Goal: Entertainment & Leisure: Browse casually

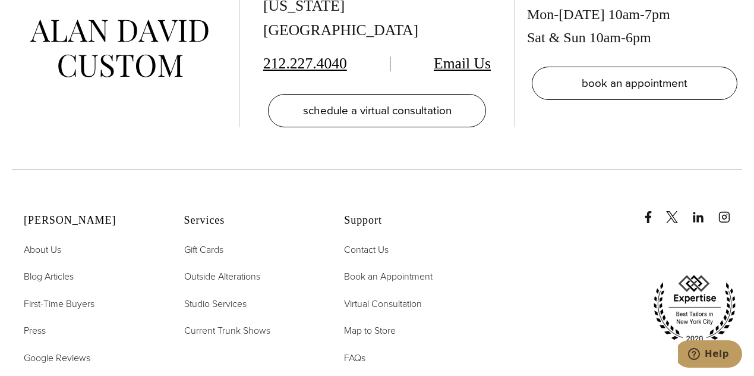
scroll to position [3627, 0]
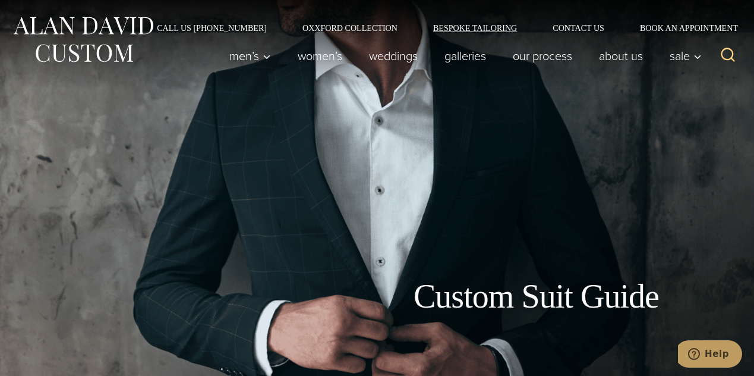
click at [453, 29] on link "Bespoke Tailoring" at bounding box center [474, 28] width 119 height 8
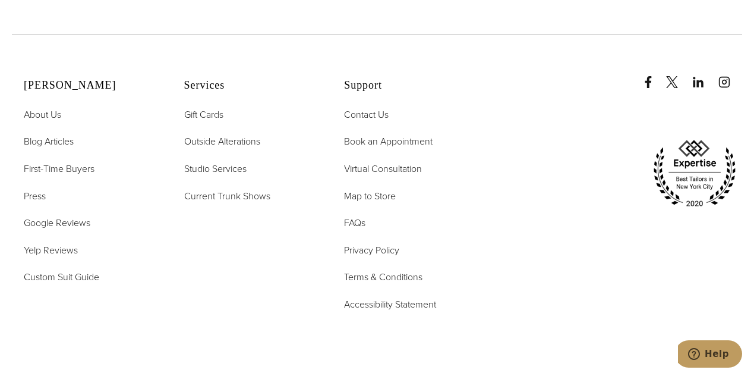
scroll to position [4762, 0]
click at [225, 160] on span "Studio Services" at bounding box center [215, 167] width 62 height 14
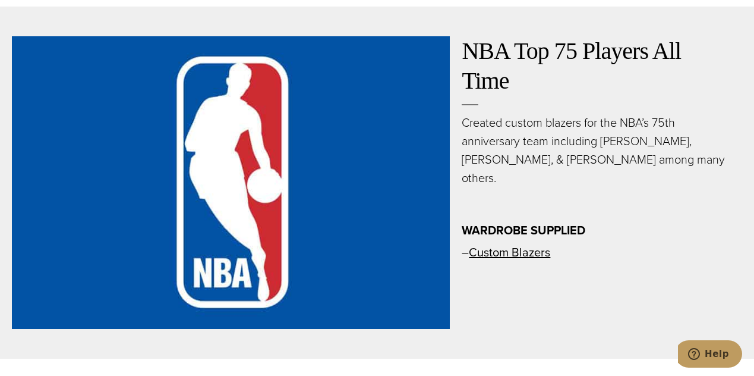
scroll to position [657, 0]
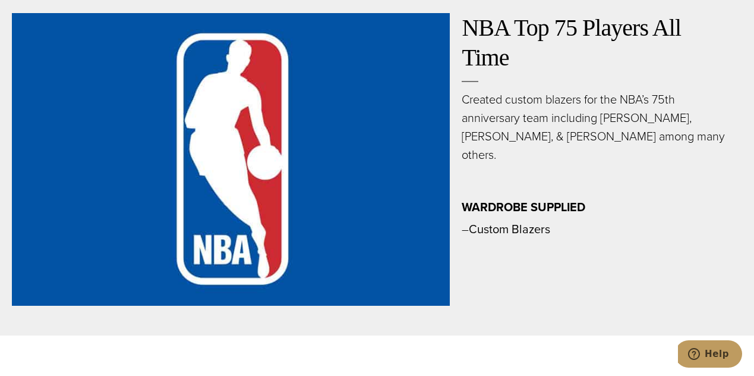
click at [499, 232] on link "Custom Blazers" at bounding box center [509, 229] width 81 height 18
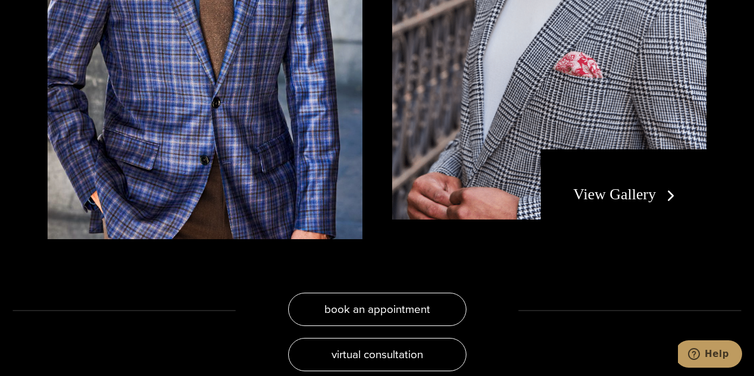
scroll to position [2246, 0]
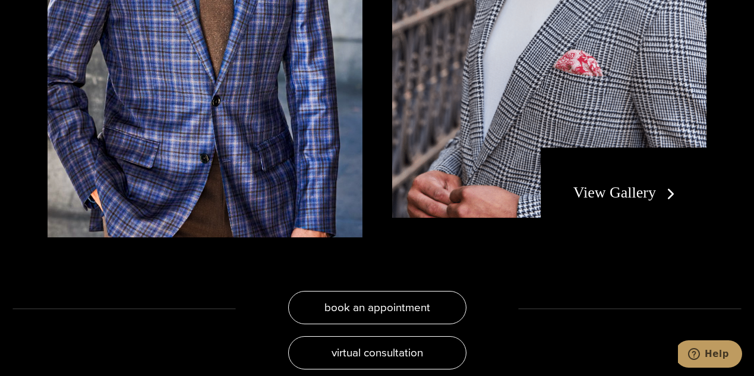
click at [625, 184] on link "View Gallery" at bounding box center [627, 192] width 106 height 17
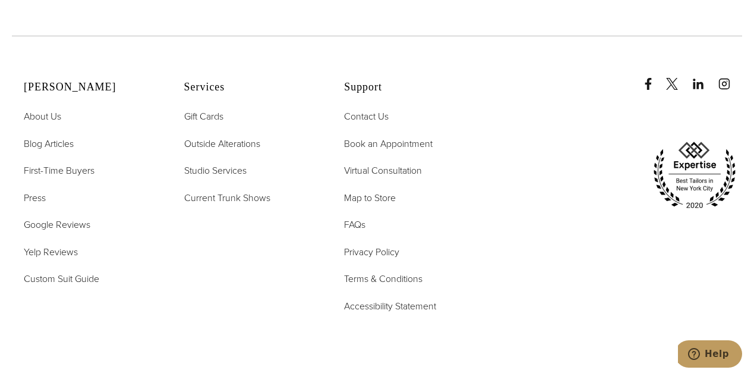
scroll to position [3756, 0]
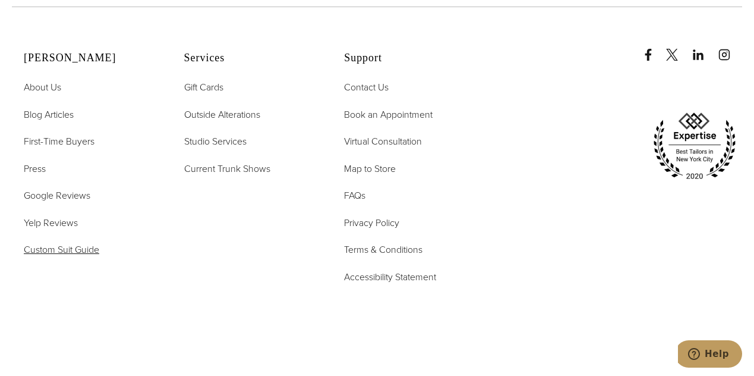
click at [66, 242] on span "Custom Suit Guide" at bounding box center [61, 249] width 75 height 14
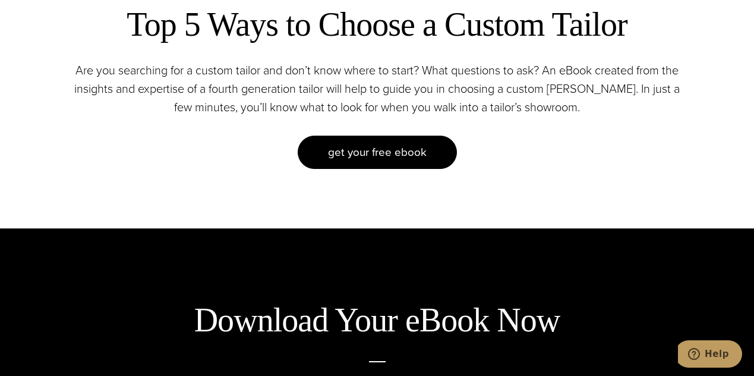
scroll to position [394, 0]
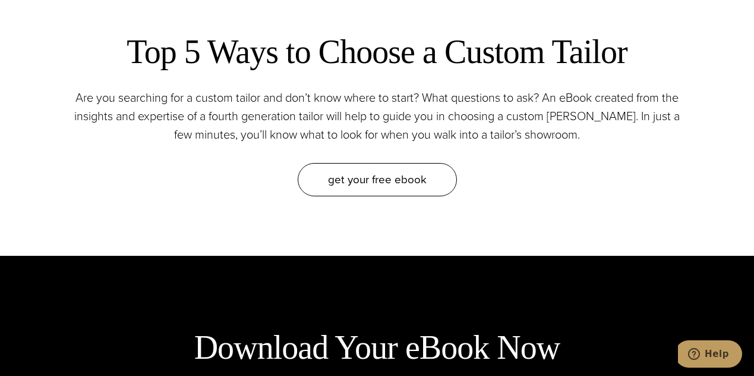
click at [361, 184] on span "get your free eBook" at bounding box center [377, 179] width 99 height 17
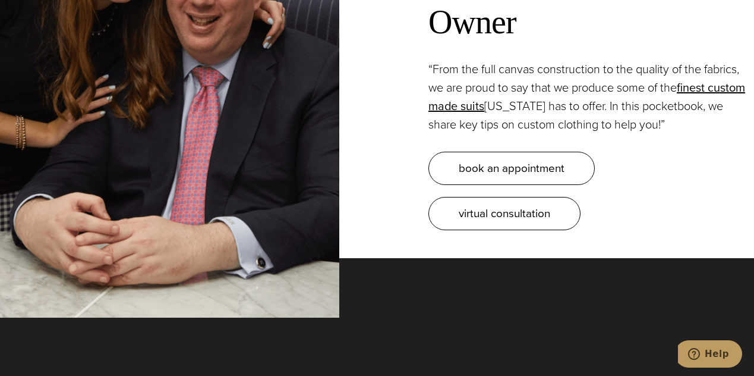
scroll to position [1244, 0]
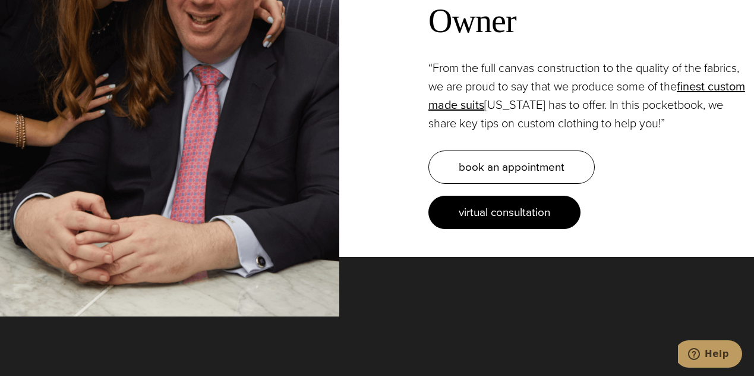
click at [493, 208] on span "virtual consultation" at bounding box center [505, 211] width 92 height 17
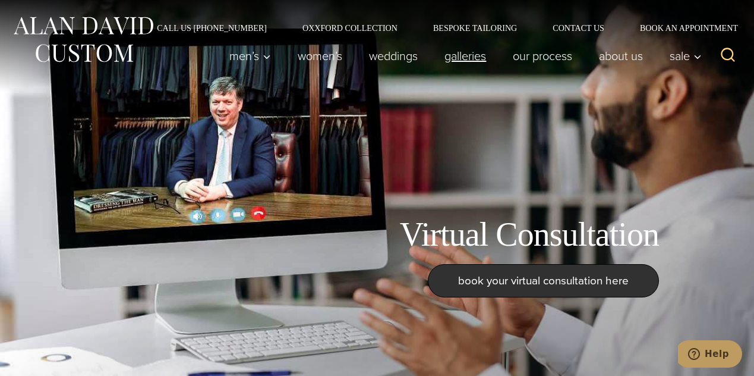
click at [448, 55] on link "Galleries" at bounding box center [465, 56] width 68 height 24
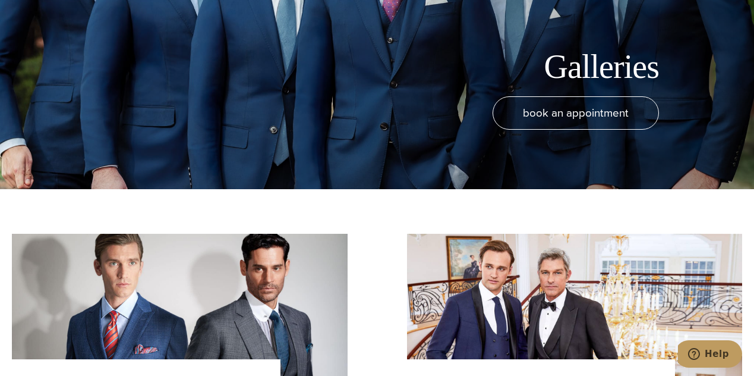
scroll to position [357, 0]
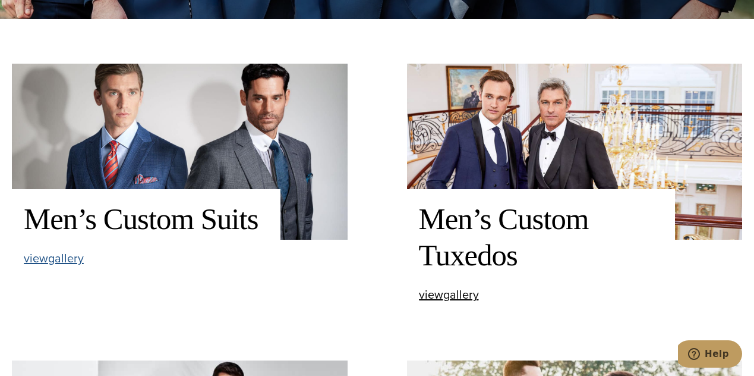
click at [31, 260] on span "view Men’s Custom Suits gallery" at bounding box center [54, 258] width 60 height 18
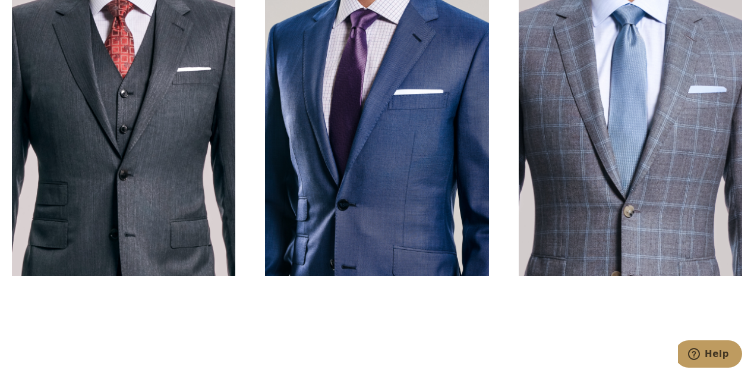
scroll to position [310, 0]
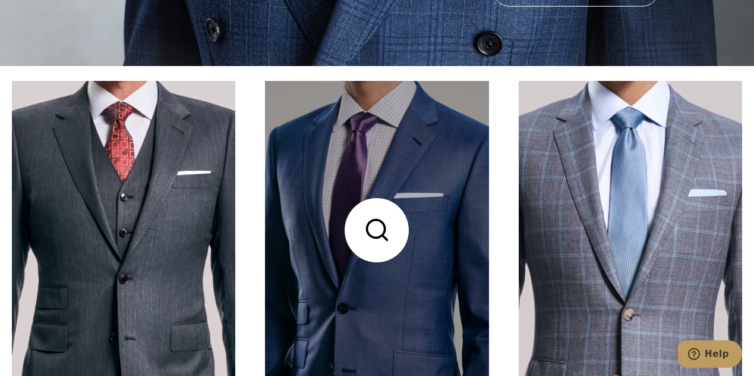
click at [432, 159] on link at bounding box center [376, 230] width 223 height 298
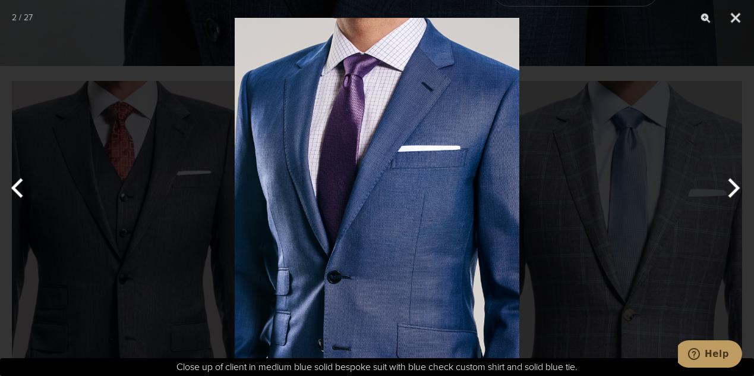
click at [736, 188] on button "Next" at bounding box center [732, 187] width 45 height 59
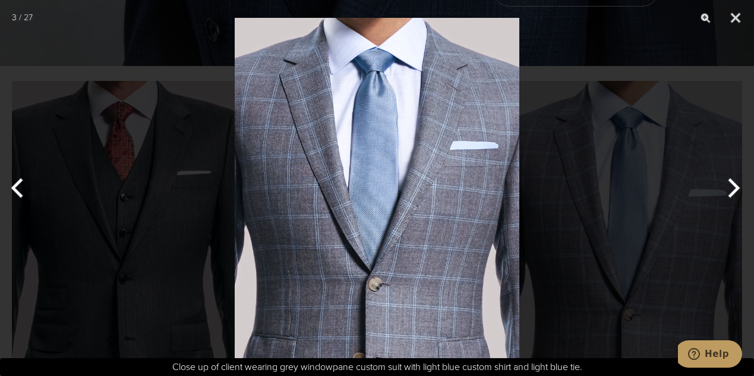
click at [365, 261] on img at bounding box center [377, 188] width 285 height 376
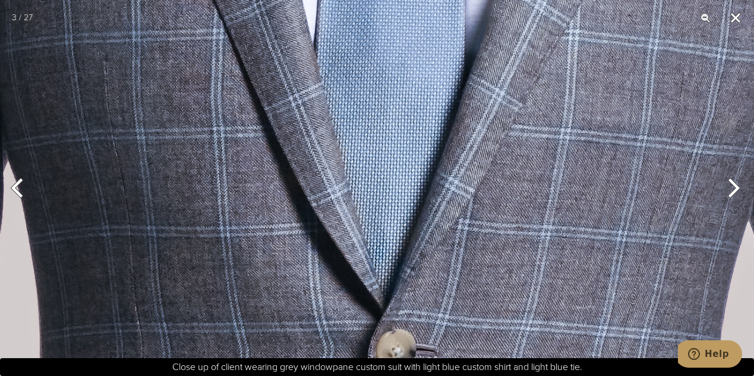
click at [734, 16] on button "Close" at bounding box center [736, 18] width 30 height 36
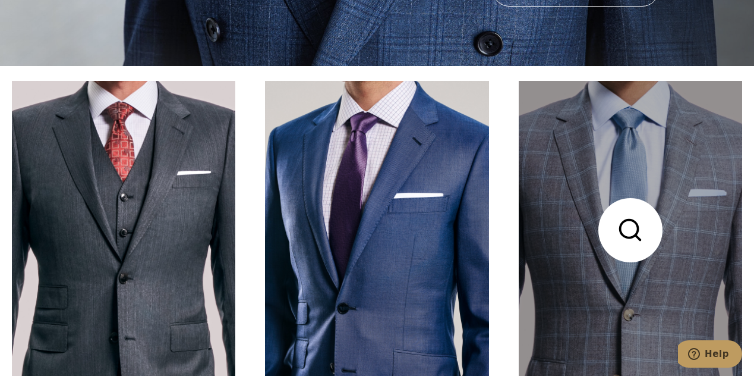
click at [623, 311] on link at bounding box center [630, 230] width 223 height 298
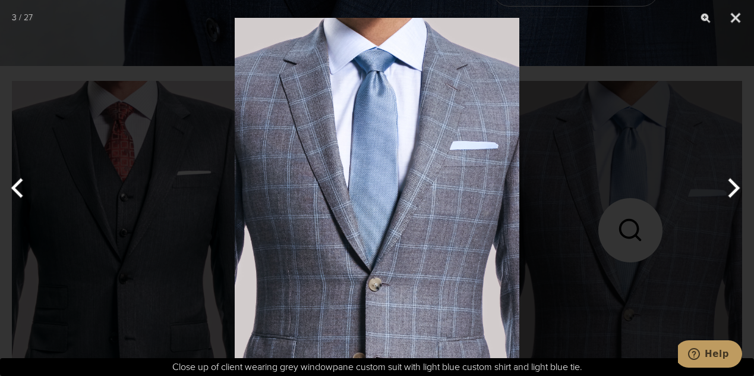
click at [735, 188] on button "Next" at bounding box center [732, 187] width 45 height 59
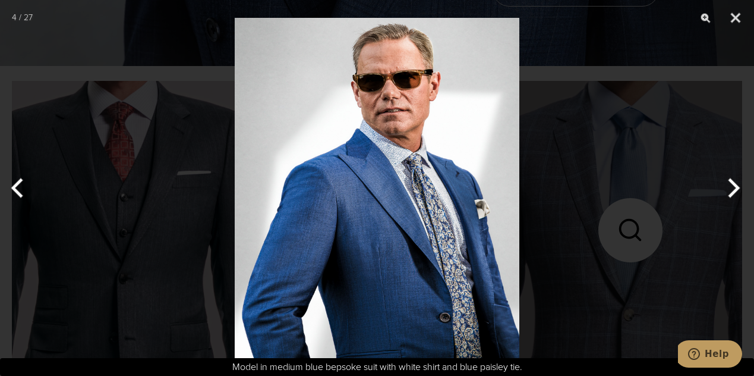
click at [735, 188] on button "Next" at bounding box center [732, 187] width 45 height 59
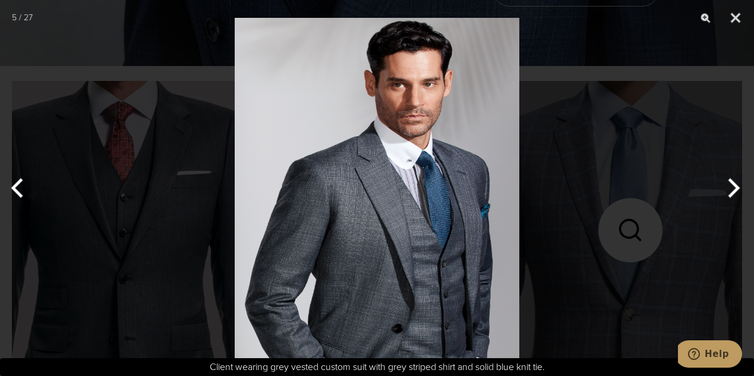
click at [735, 188] on button "Next" at bounding box center [732, 187] width 45 height 59
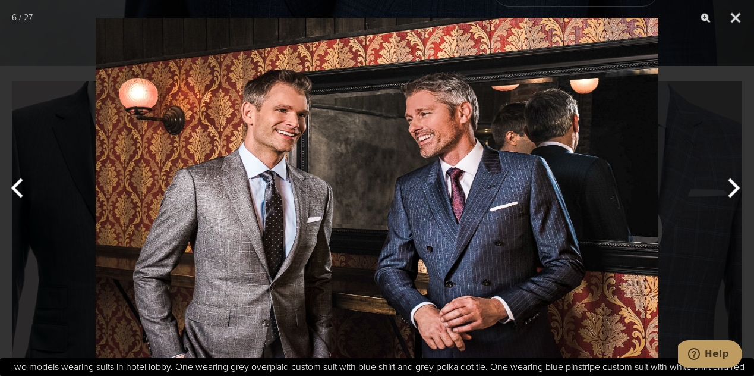
click at [735, 188] on button "Next" at bounding box center [732, 187] width 45 height 59
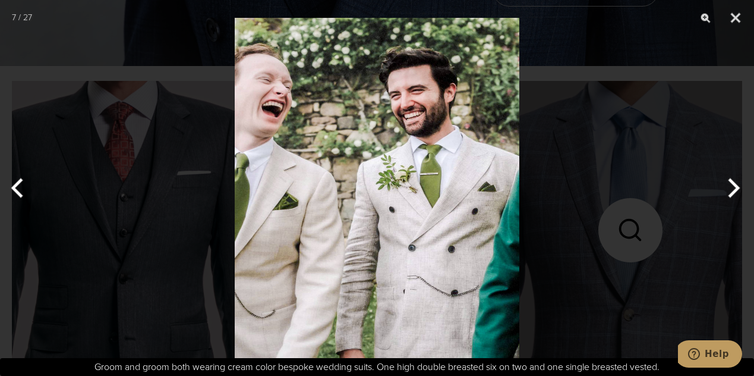
click at [735, 188] on button "Next" at bounding box center [732, 187] width 45 height 59
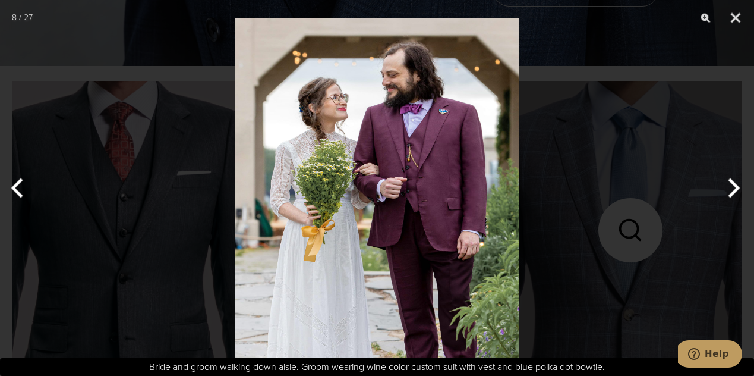
click at [735, 188] on button "Next" at bounding box center [732, 187] width 45 height 59
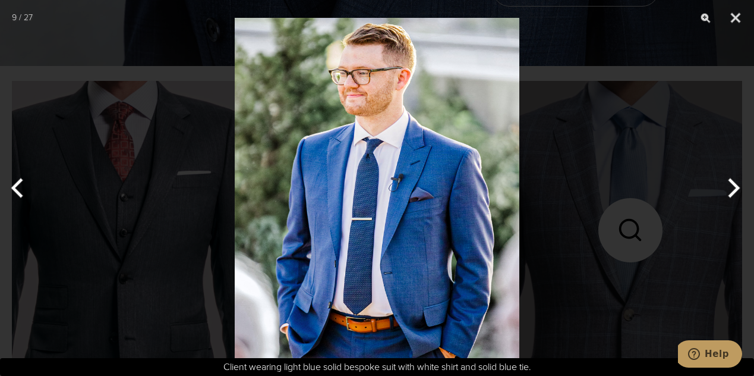
click at [735, 188] on button "Next" at bounding box center [732, 187] width 45 height 59
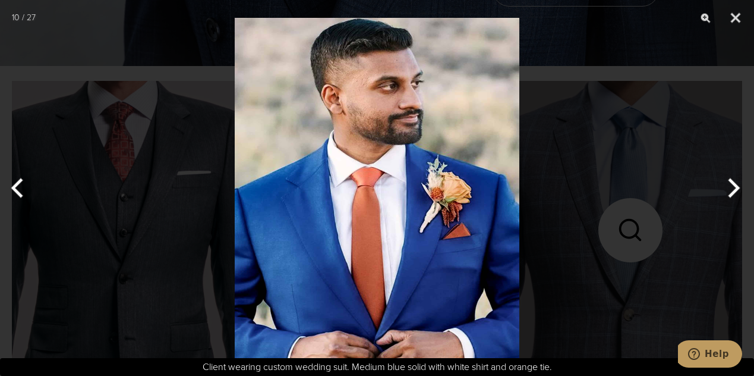
click at [735, 188] on button "Next" at bounding box center [732, 187] width 45 height 59
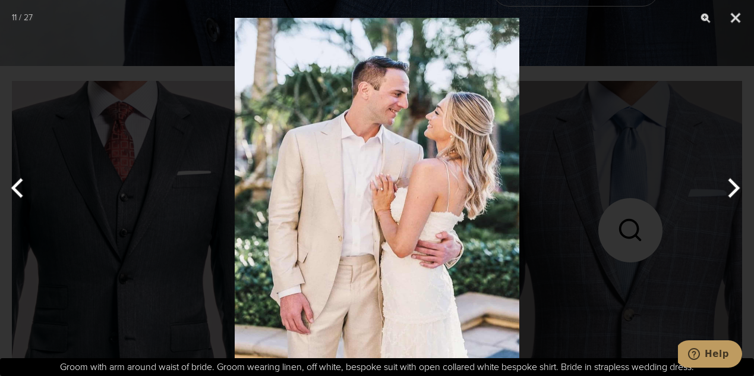
click at [735, 188] on button "Next" at bounding box center [732, 187] width 45 height 59
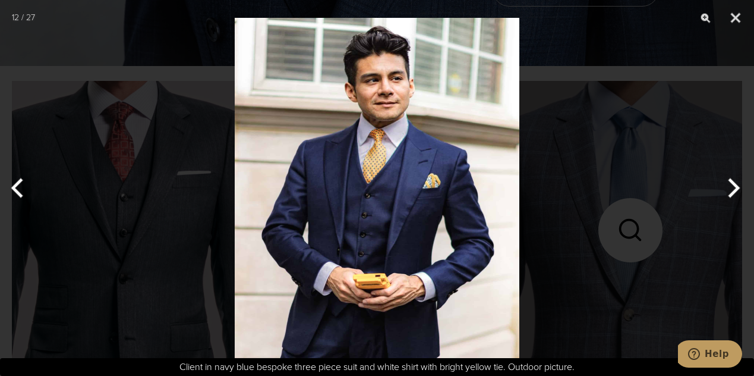
click at [735, 188] on button "Next" at bounding box center [732, 187] width 45 height 59
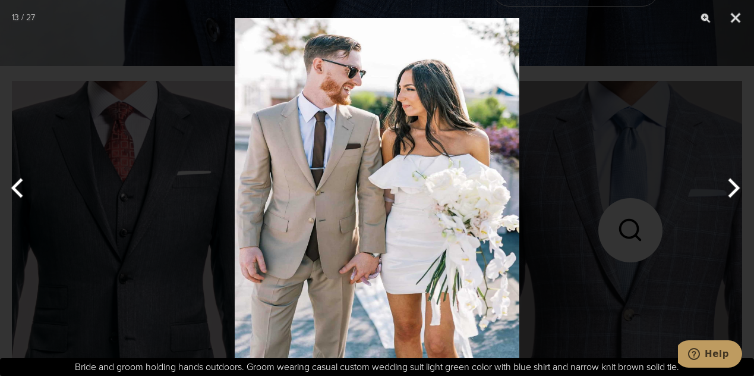
click at [735, 188] on button "Next" at bounding box center [732, 187] width 45 height 59
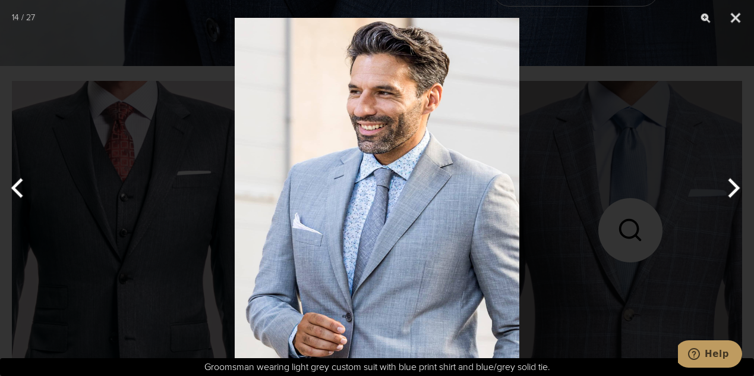
click at [443, 262] on img at bounding box center [377, 188] width 285 height 376
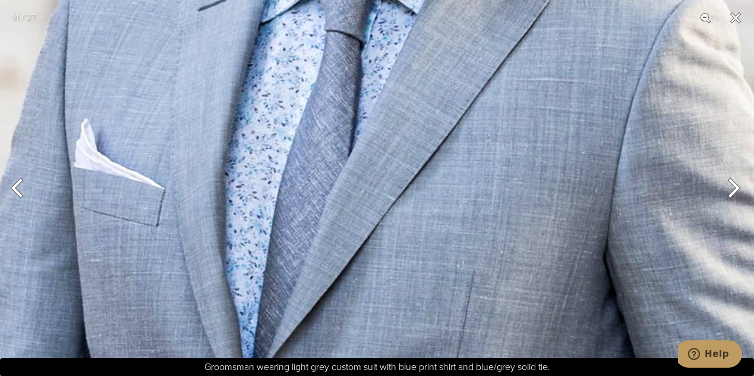
click at [737, 188] on button "Next" at bounding box center [732, 187] width 45 height 59
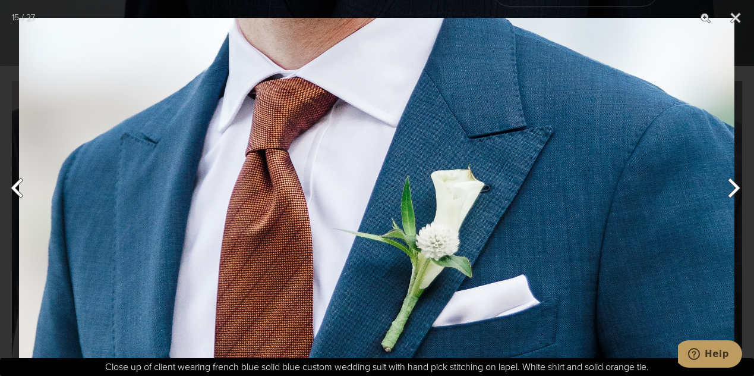
click at [738, 187] on button "Next" at bounding box center [732, 187] width 45 height 59
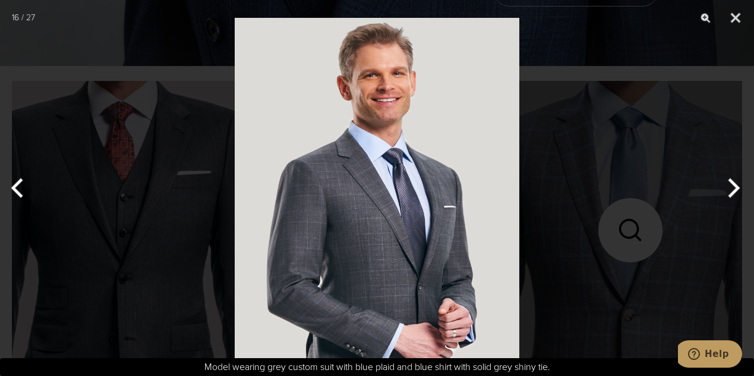
click at [738, 187] on button "Next" at bounding box center [732, 187] width 45 height 59
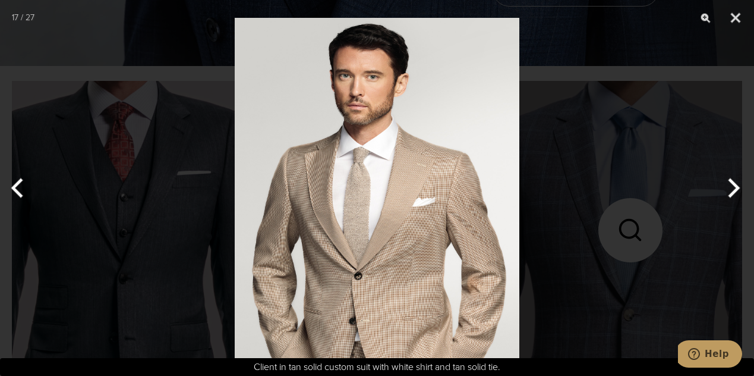
click at [426, 257] on img at bounding box center [377, 188] width 285 height 376
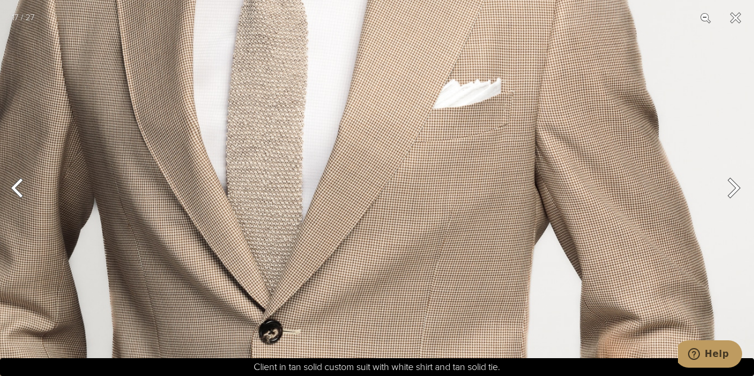
click at [737, 187] on button "Next" at bounding box center [732, 187] width 45 height 59
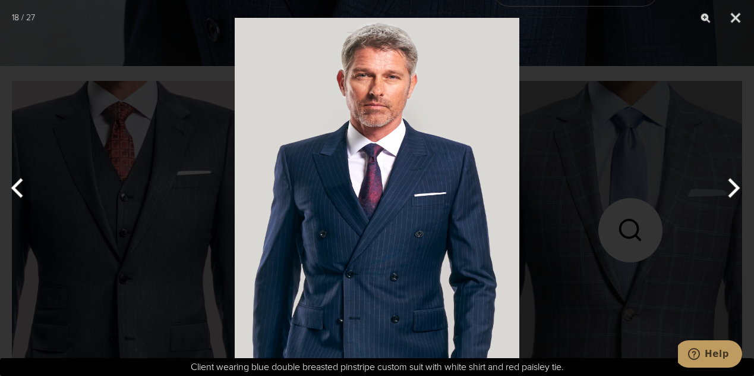
click at [737, 187] on button "Next" at bounding box center [732, 187] width 45 height 59
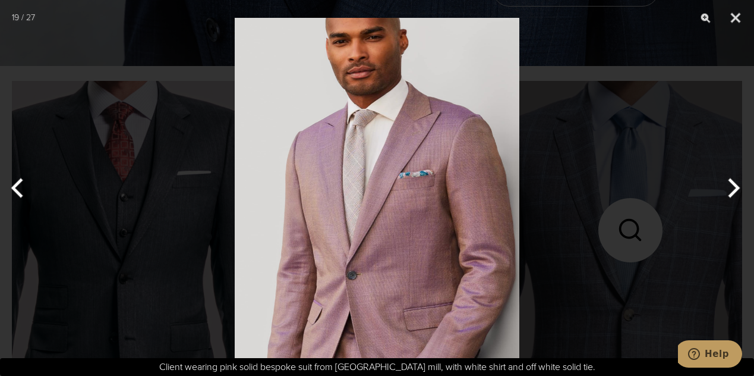
click at [737, 187] on button "Next" at bounding box center [732, 187] width 45 height 59
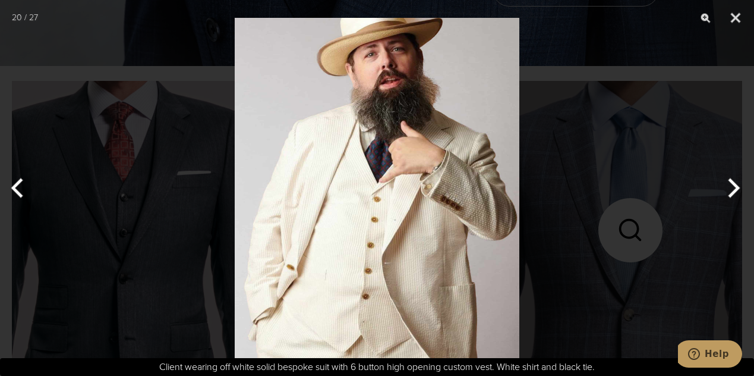
click at [737, 187] on button "Next" at bounding box center [732, 187] width 45 height 59
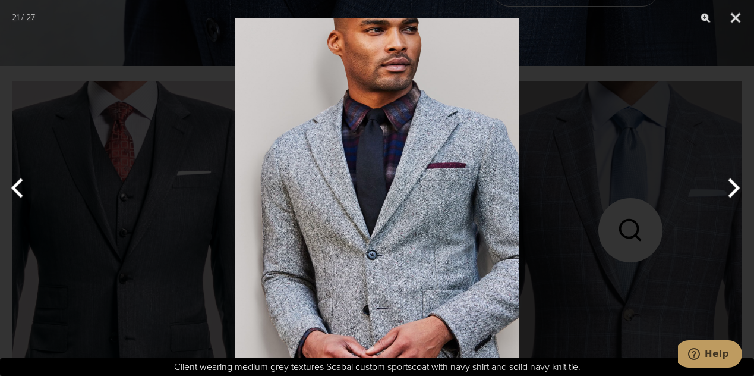
click at [433, 230] on img at bounding box center [377, 188] width 285 height 376
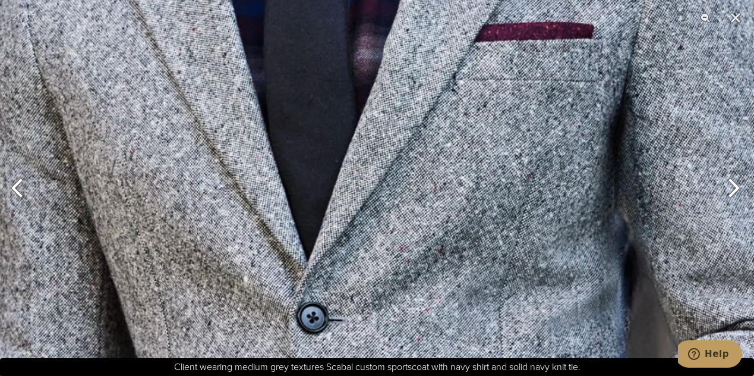
click at [736, 186] on button "Next" at bounding box center [732, 187] width 45 height 59
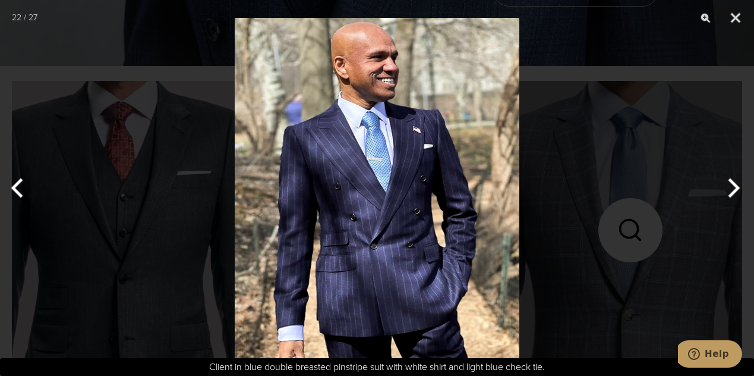
click at [736, 186] on button "Next" at bounding box center [732, 187] width 45 height 59
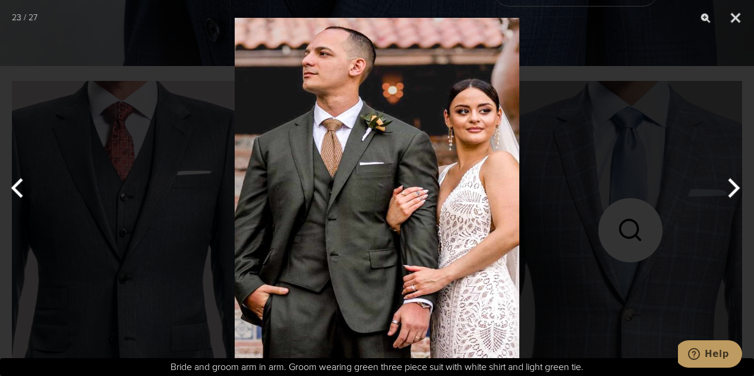
click at [358, 240] on img at bounding box center [377, 188] width 285 height 376
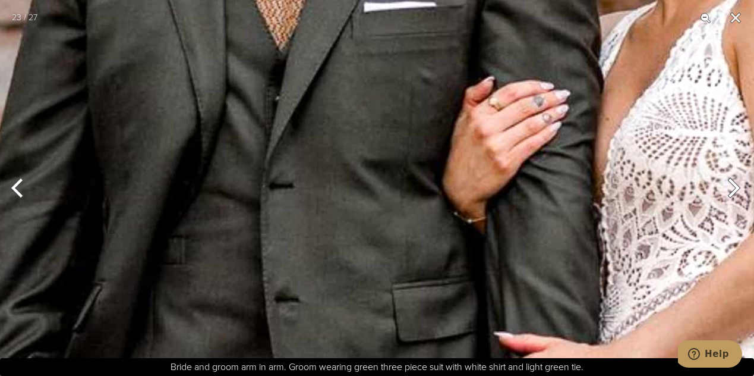
click at [395, 213] on img at bounding box center [416, 84] width 854 height 1127
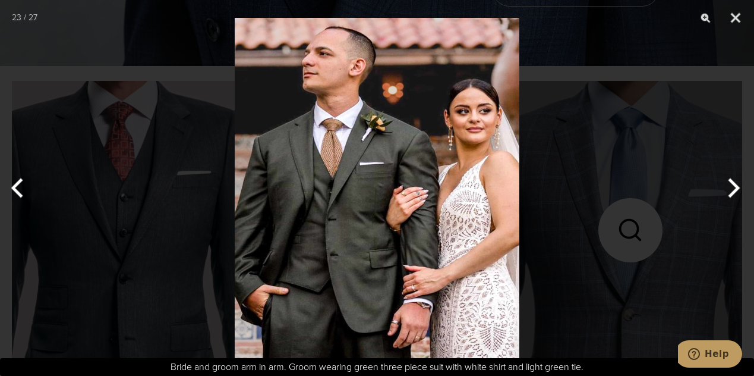
click at [737, 186] on button "Next" at bounding box center [732, 187] width 45 height 59
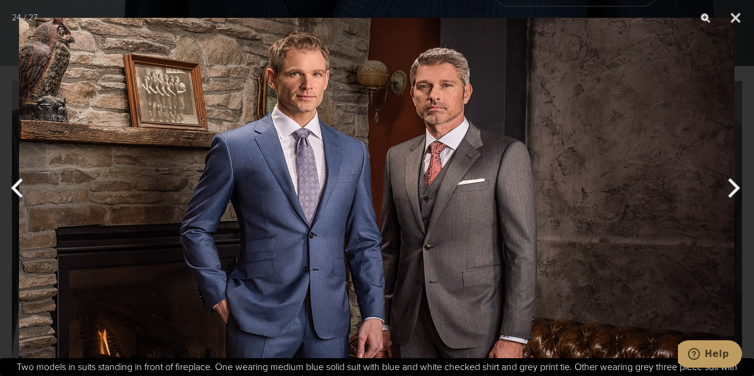
click at [311, 262] on img at bounding box center [377, 188] width 716 height 376
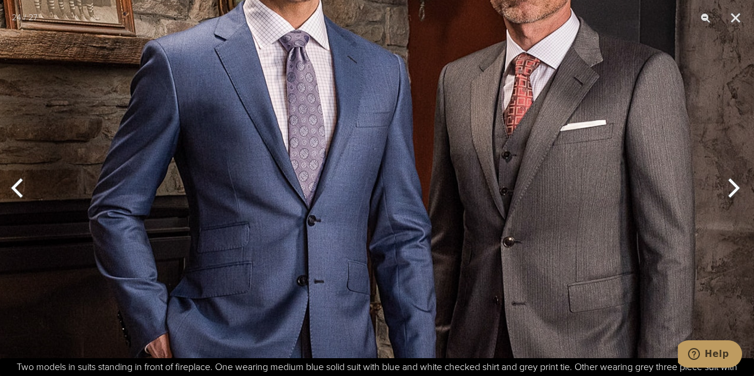
click at [311, 262] on img at bounding box center [422, 136] width 1217 height 639
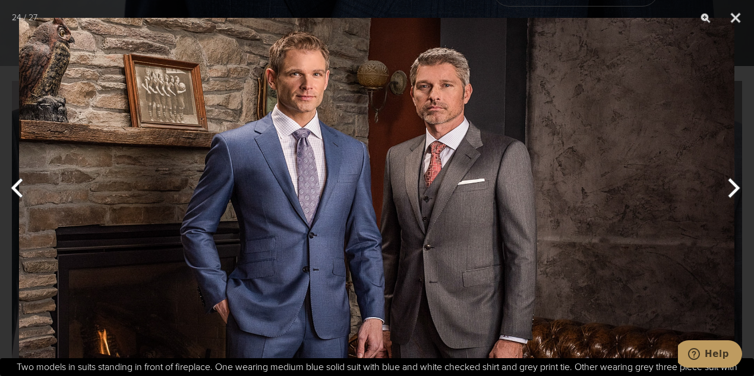
click at [477, 219] on img at bounding box center [377, 188] width 716 height 376
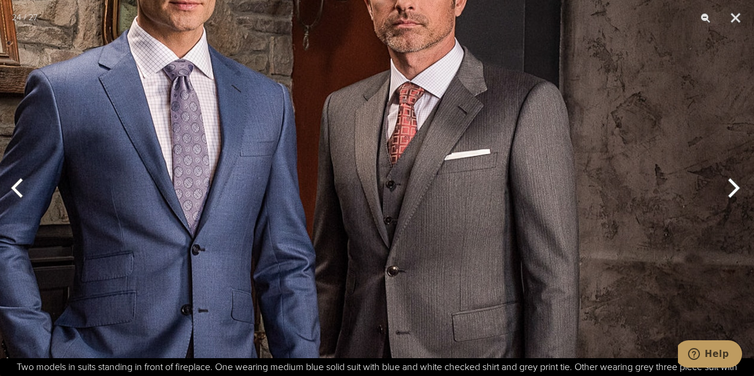
click at [477, 219] on img at bounding box center [306, 165] width 1217 height 639
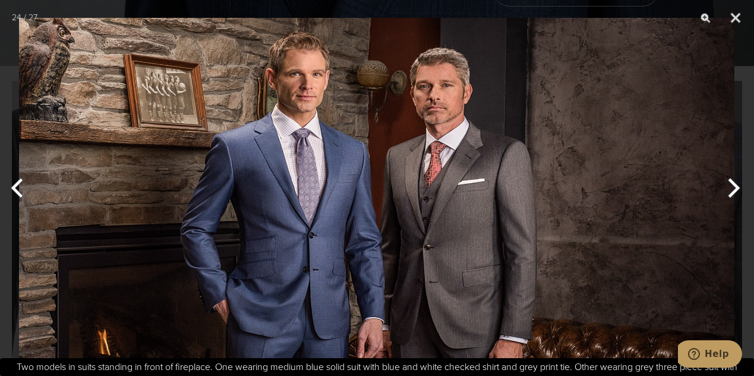
click at [737, 186] on button "Next" at bounding box center [732, 187] width 45 height 59
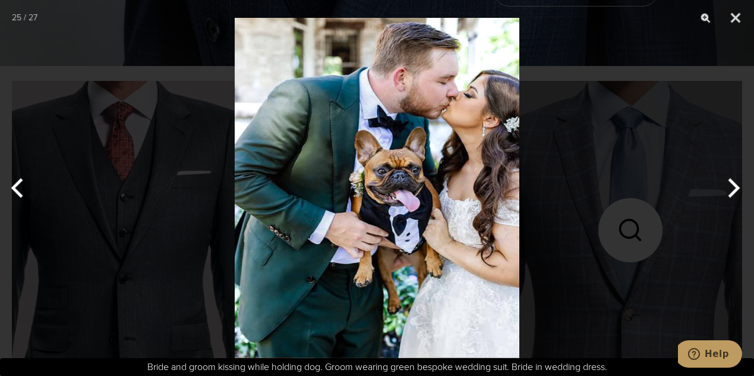
click at [344, 173] on img at bounding box center [377, 188] width 285 height 376
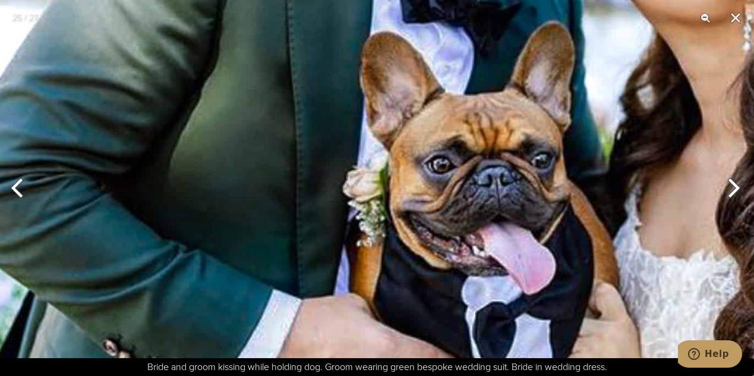
click at [741, 188] on button "Next" at bounding box center [732, 187] width 45 height 59
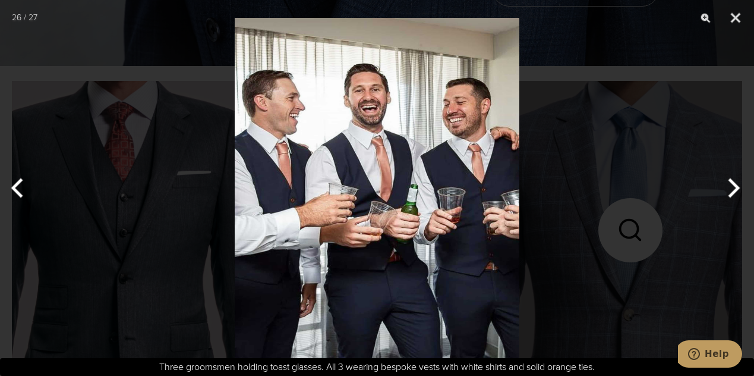
click at [738, 187] on button "Next" at bounding box center [732, 187] width 45 height 59
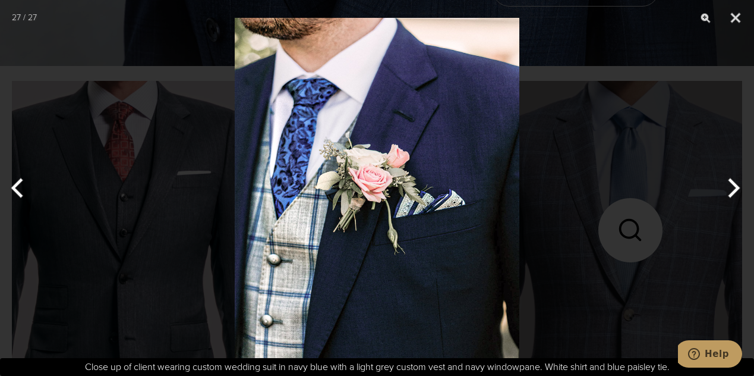
click at [736, 187] on button "Next" at bounding box center [732, 187] width 45 height 59
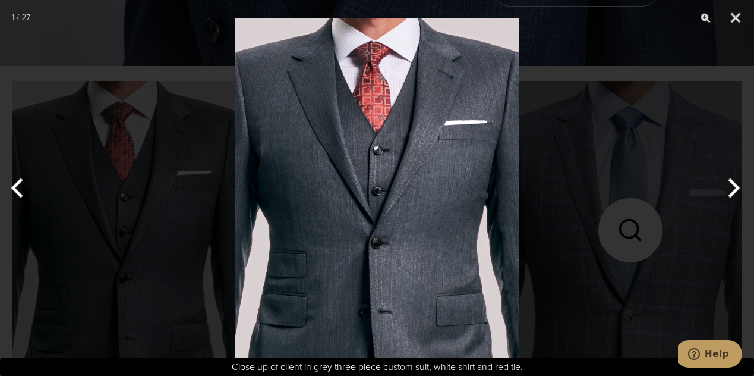
click at [736, 187] on button "Next" at bounding box center [732, 187] width 45 height 59
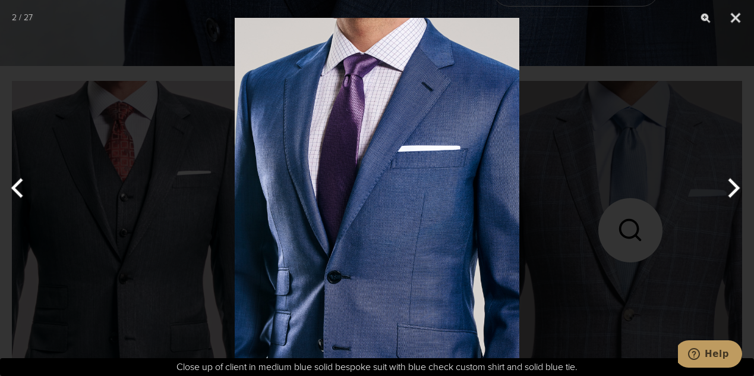
click at [736, 187] on button "Next" at bounding box center [732, 187] width 45 height 59
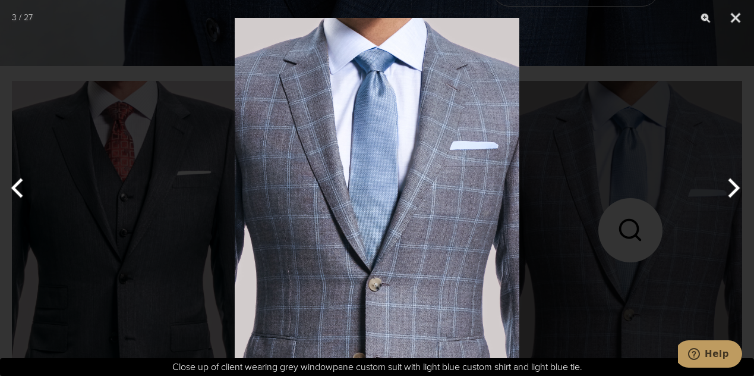
click at [736, 187] on button "Next" at bounding box center [732, 187] width 45 height 59
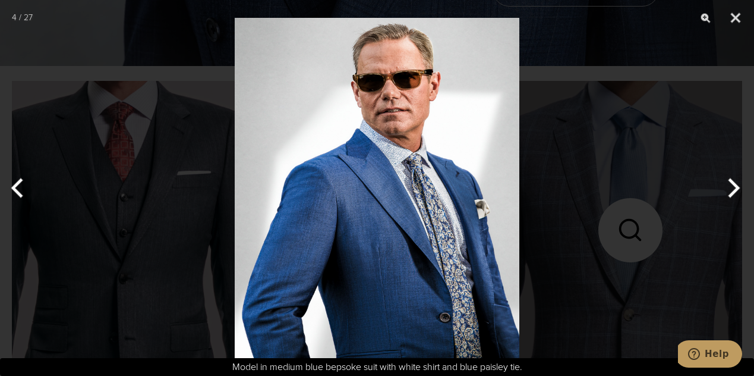
click at [736, 187] on button "Next" at bounding box center [732, 187] width 45 height 59
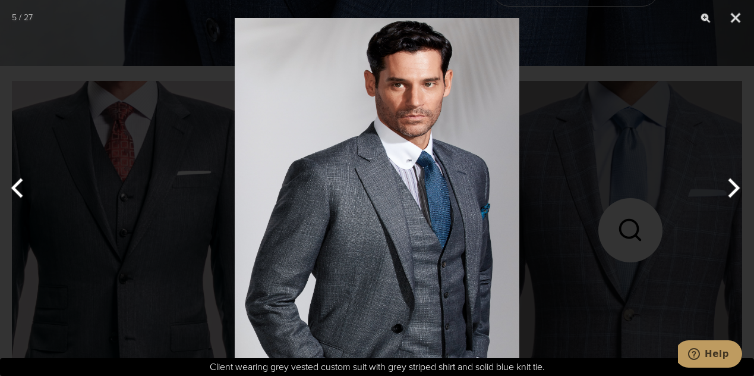
click at [352, 267] on img at bounding box center [377, 188] width 285 height 376
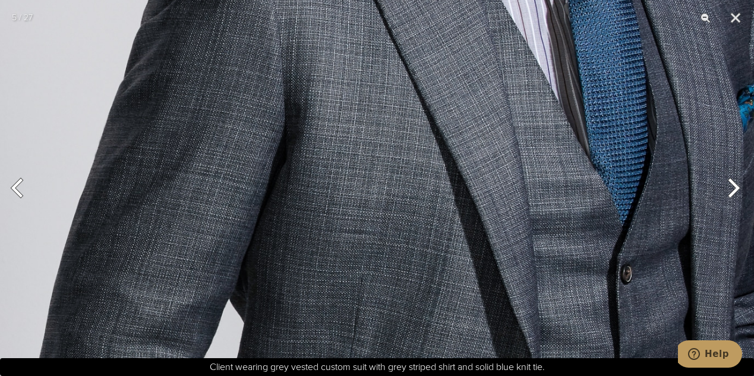
click at [738, 187] on button "Next" at bounding box center [732, 187] width 45 height 59
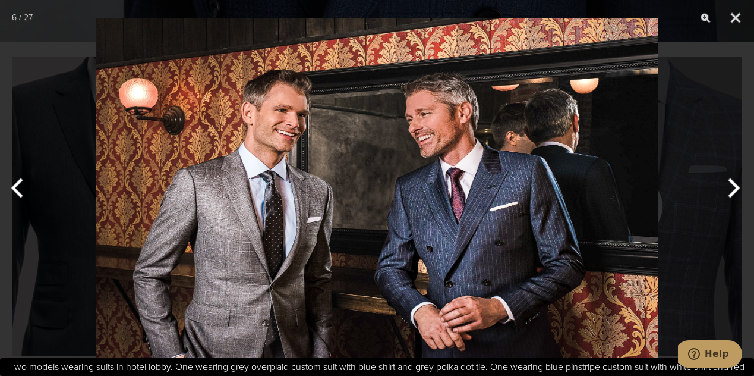
scroll to position [357, 0]
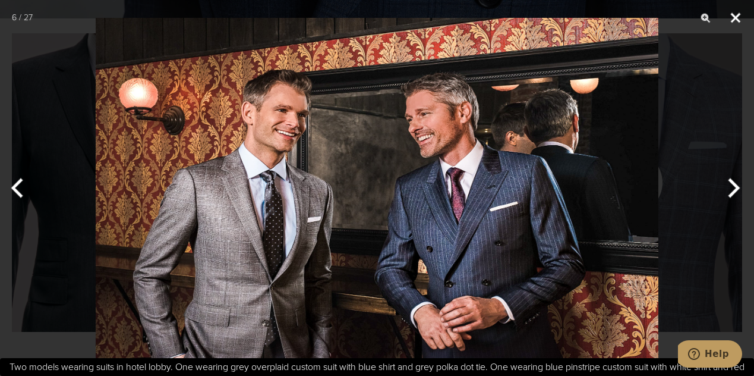
click at [733, 17] on button "Close" at bounding box center [736, 18] width 30 height 36
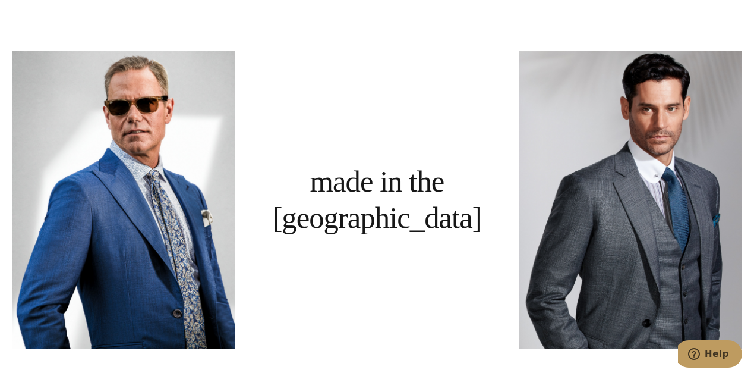
scroll to position [745, 0]
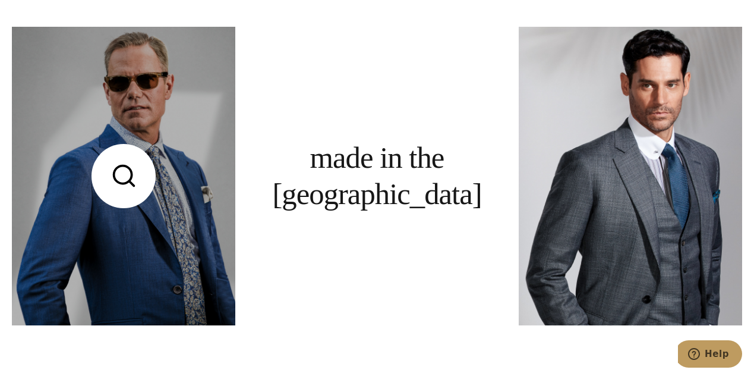
click at [163, 211] on link at bounding box center [123, 176] width 223 height 298
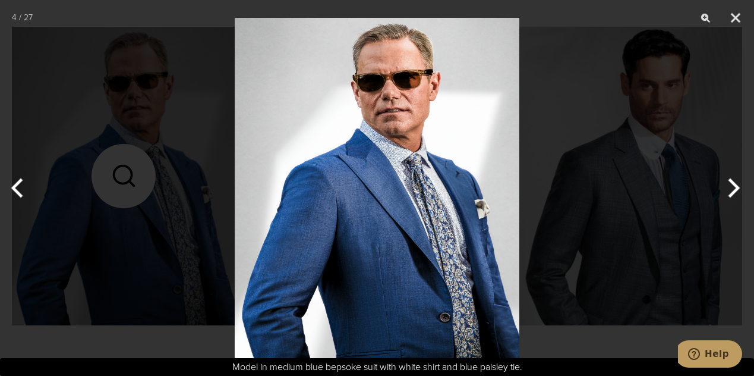
click at [736, 186] on button "Next" at bounding box center [732, 187] width 45 height 59
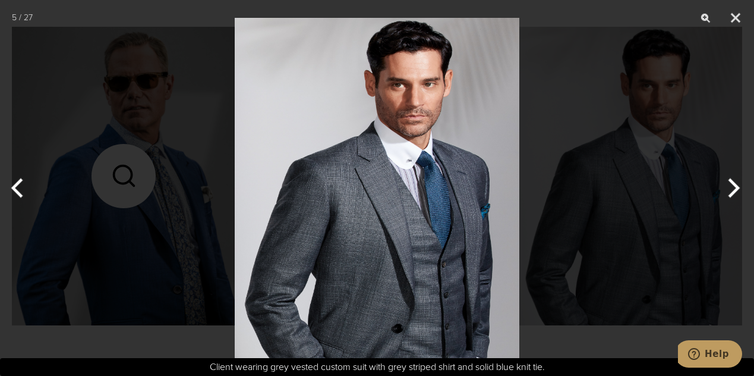
click at [736, 186] on button "Next" at bounding box center [732, 187] width 45 height 59
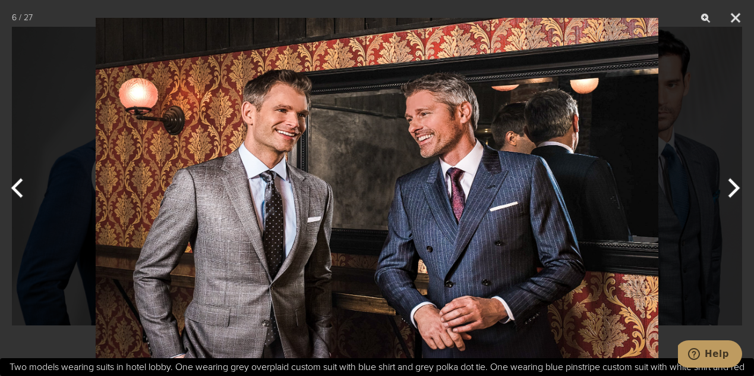
click at [736, 186] on button "Next" at bounding box center [732, 187] width 45 height 59
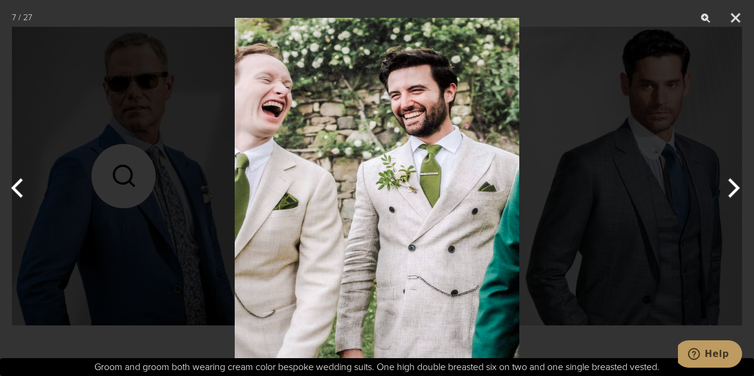
click at [736, 186] on button "Next" at bounding box center [732, 187] width 45 height 59
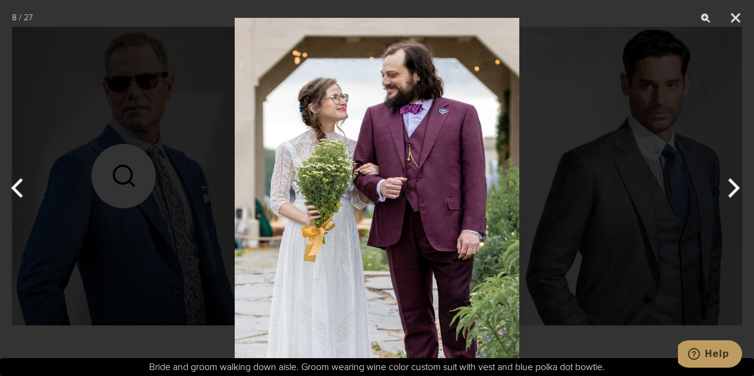
click at [736, 186] on button "Next" at bounding box center [732, 187] width 45 height 59
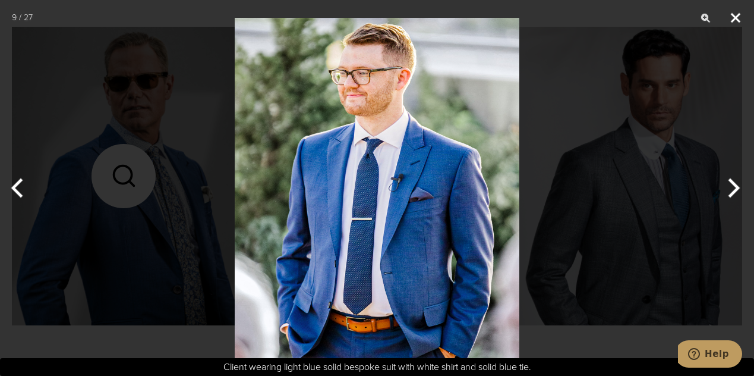
click at [733, 14] on button "Close" at bounding box center [736, 18] width 30 height 36
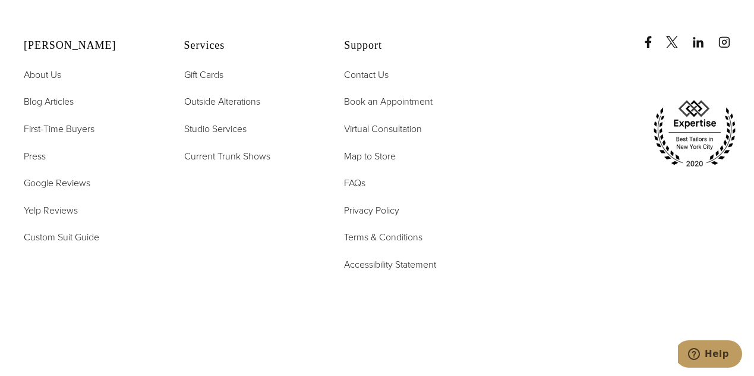
scroll to position [5366, 0]
